Goal: Entertainment & Leisure: Consume media (video, audio)

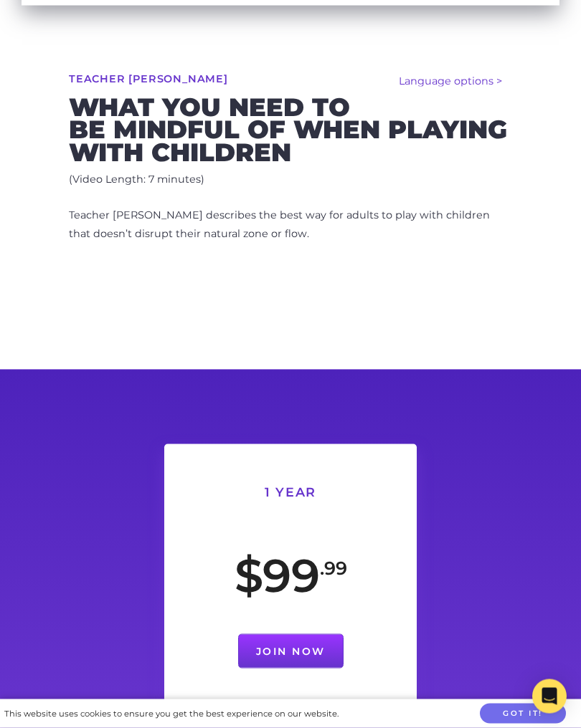
scroll to position [452, 0]
